Goal: Information Seeking & Learning: Learn about a topic

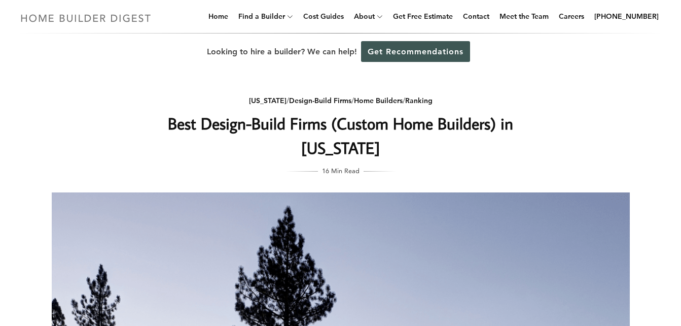
click at [110, 18] on img at bounding box center [85, 18] width 139 height 20
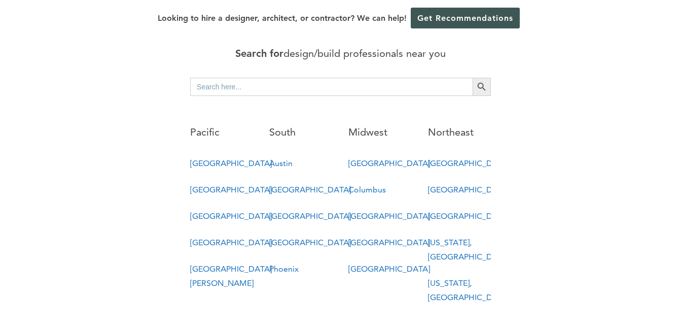
scroll to position [547, 0]
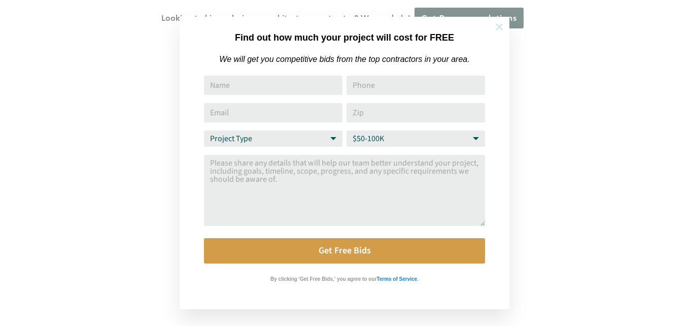
click at [501, 27] on icon at bounding box center [498, 26] width 11 height 11
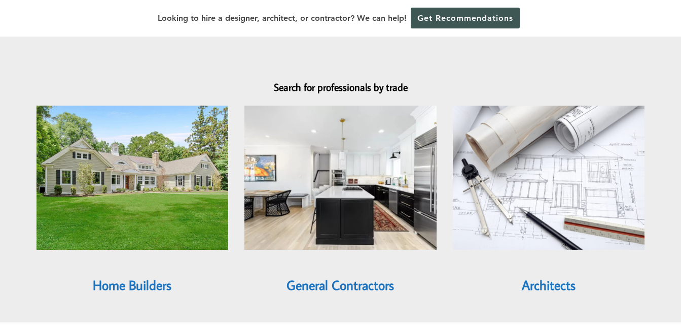
scroll to position [878, 0]
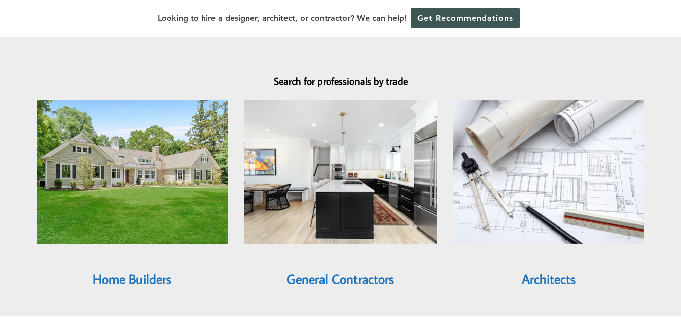
click at [146, 270] on link "Home Builders" at bounding box center [132, 278] width 79 height 17
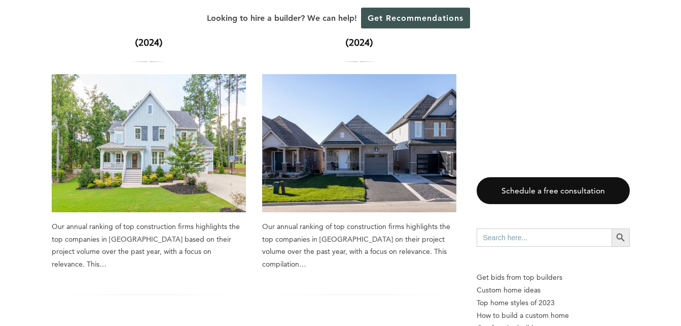
scroll to position [1413, 0]
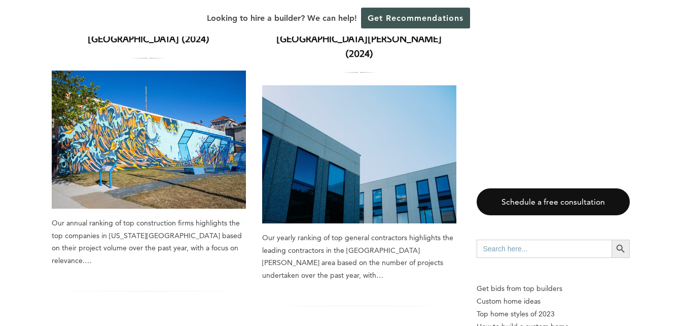
scroll to position [1417, 0]
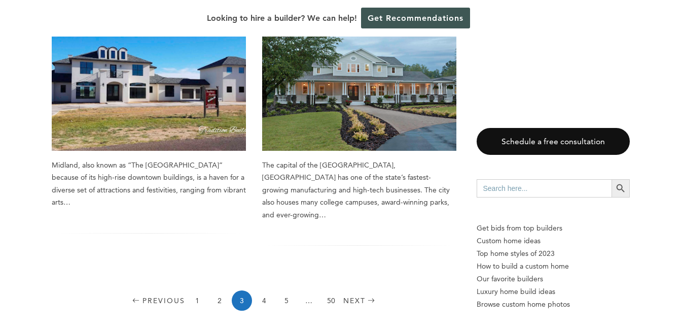
scroll to position [1462, 0]
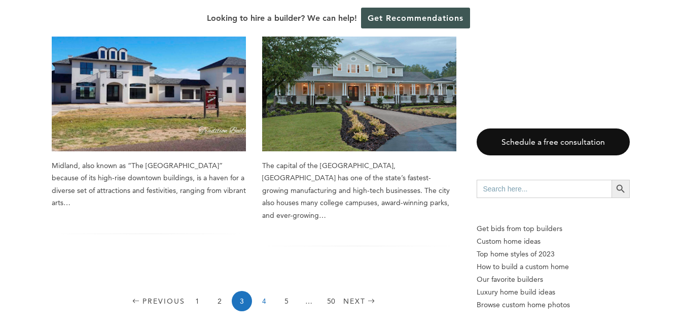
click at [265, 291] on link "4" at bounding box center [264, 301] width 20 height 20
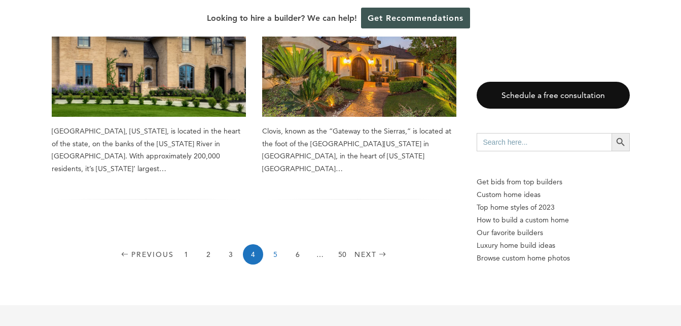
scroll to position [1509, 0]
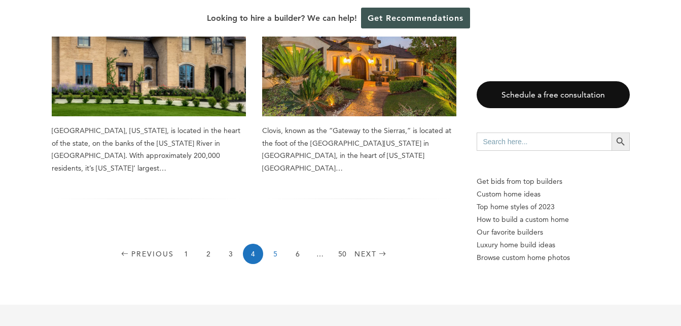
click at [276, 243] on link "5" at bounding box center [275, 253] width 20 height 20
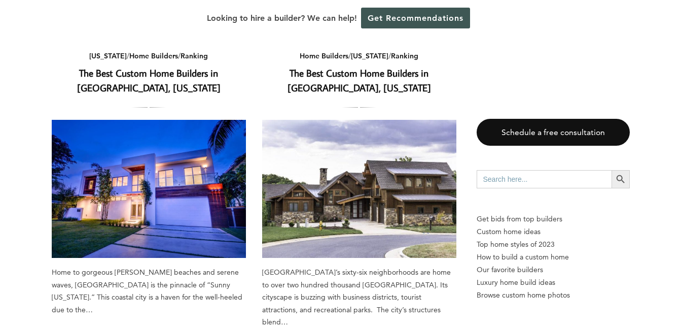
scroll to position [737, 0]
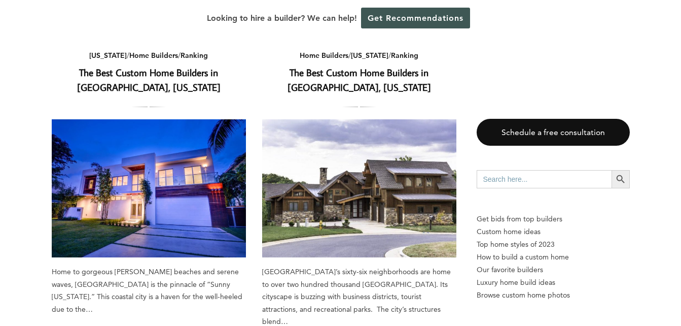
click at [368, 198] on img at bounding box center [359, 188] width 194 height 138
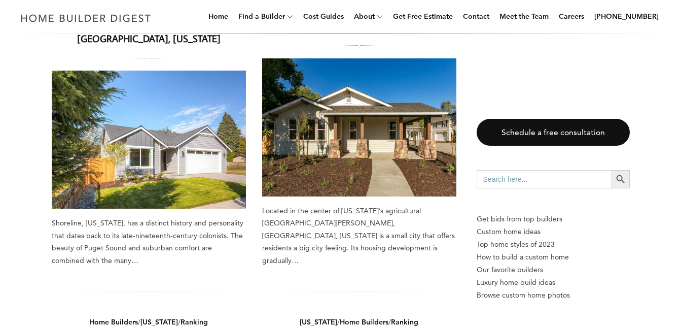
scroll to position [0, 0]
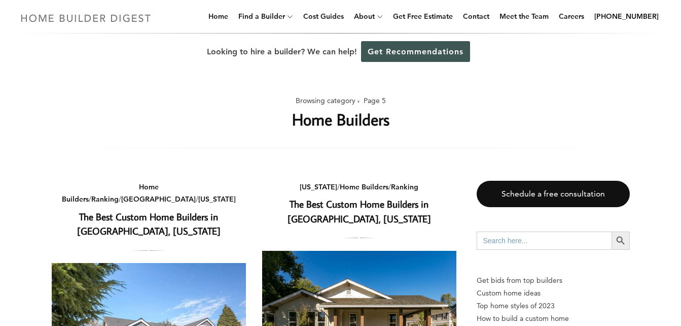
click at [116, 18] on img at bounding box center [85, 18] width 139 height 20
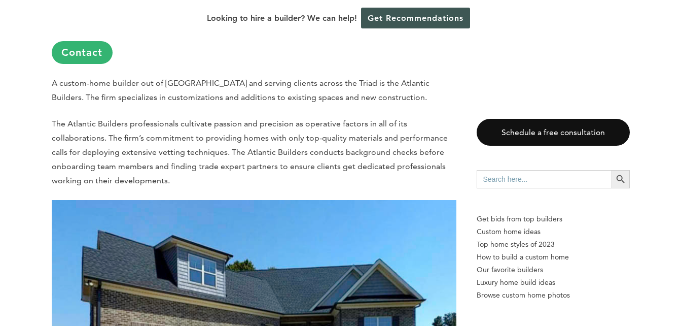
scroll to position [5956, 0]
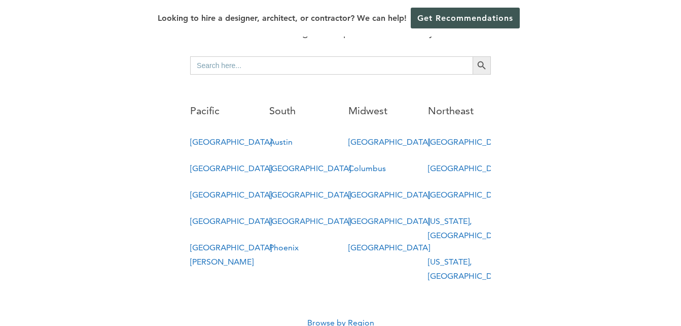
scroll to position [567, 0]
click at [347, 317] on link "Browse by Region" at bounding box center [340, 322] width 67 height 10
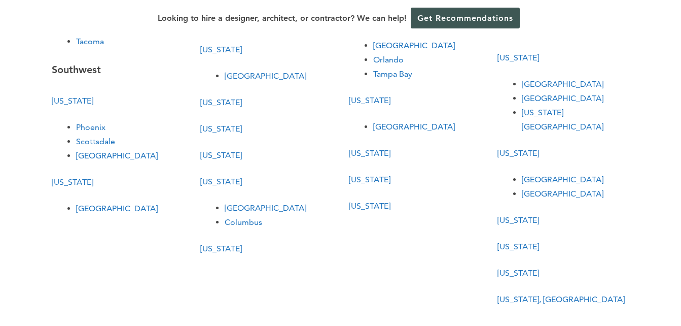
scroll to position [415, 0]
click at [220, 243] on link "Michigan" at bounding box center [221, 248] width 42 height 10
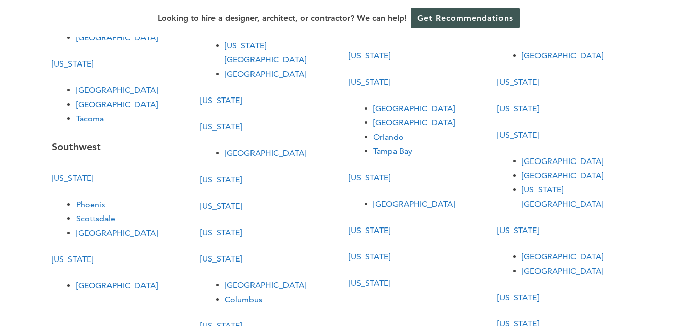
scroll to position [337, 0]
click at [383, 135] on link "Orlando" at bounding box center [388, 137] width 30 height 10
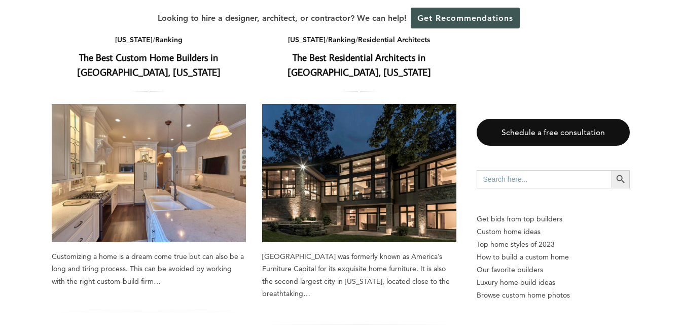
scroll to position [1068, 0]
click at [144, 114] on img at bounding box center [149, 173] width 194 height 138
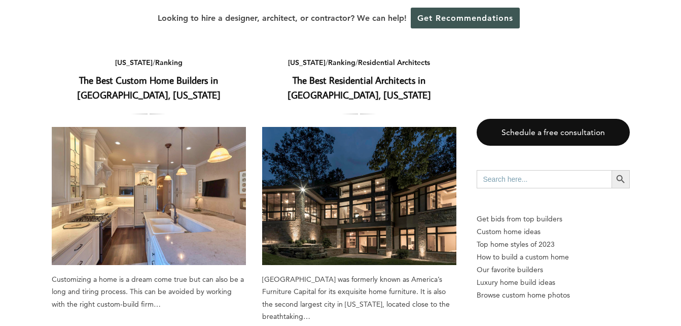
scroll to position [1045, 0]
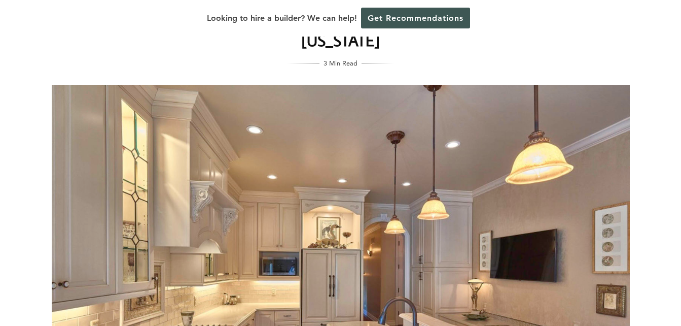
scroll to position [68, 0]
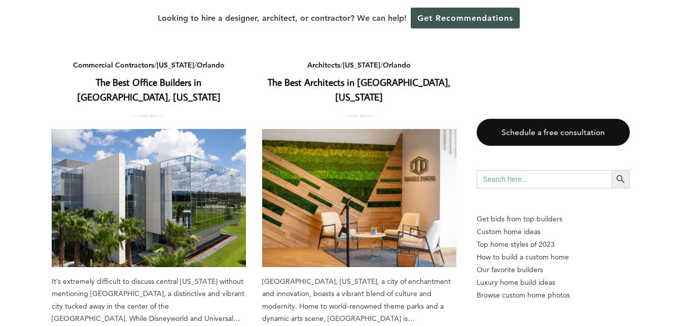
scroll to position [84, 0]
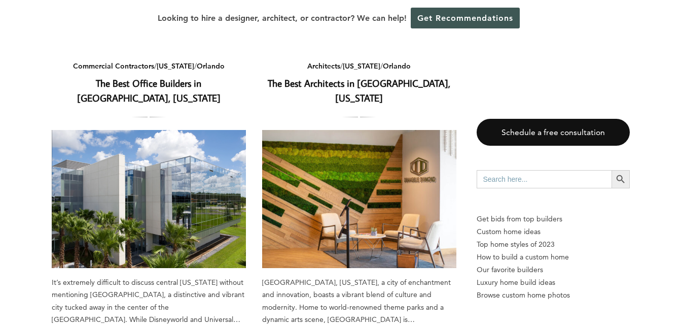
click at [335, 166] on img at bounding box center [359, 199] width 194 height 138
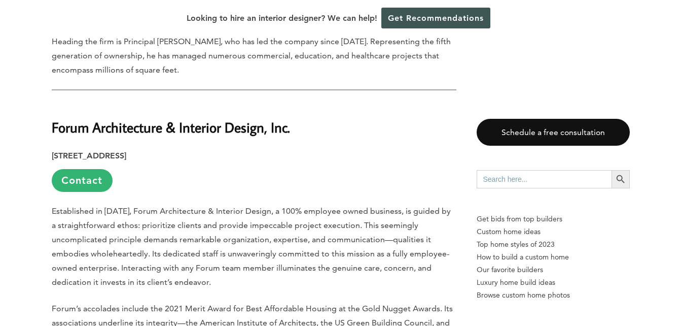
scroll to position [1647, 0]
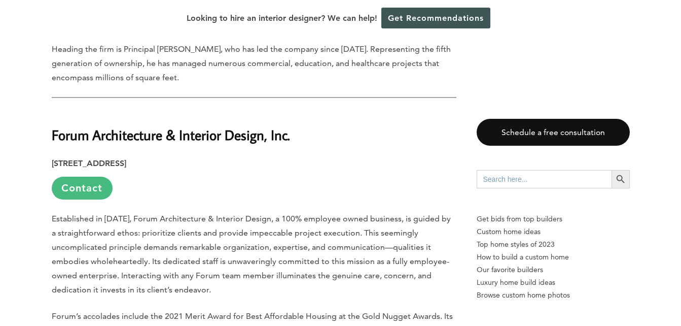
click at [87, 179] on link "Contact" at bounding box center [82, 187] width 61 height 23
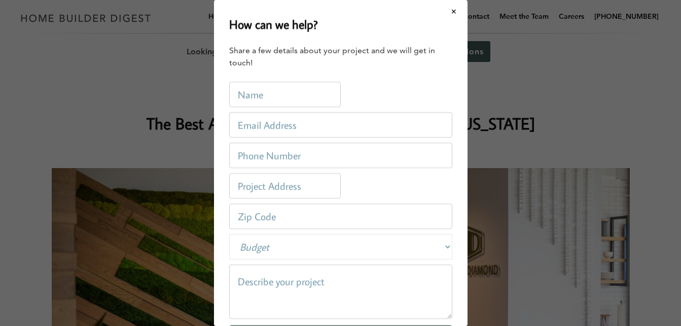
scroll to position [0, 0]
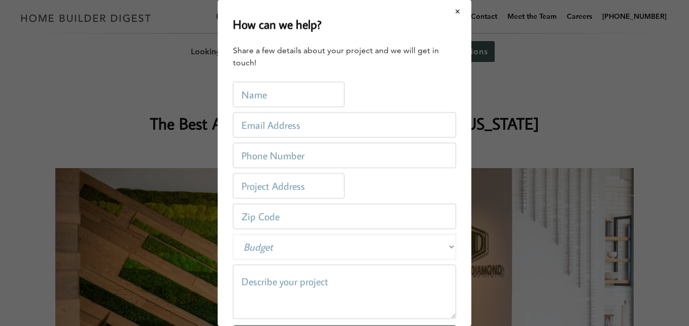
click at [451, 7] on button "Close modal" at bounding box center [457, 11] width 27 height 21
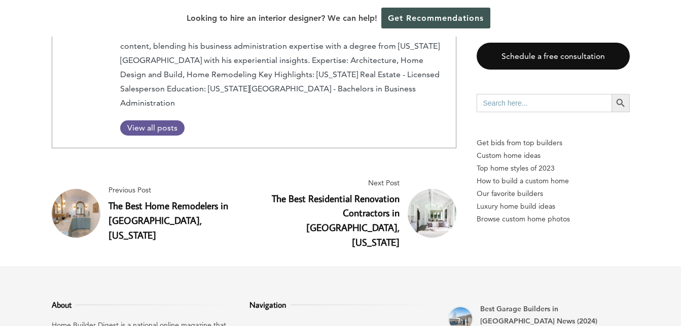
scroll to position [5565, 0]
